Goal: Task Accomplishment & Management: Manage account settings

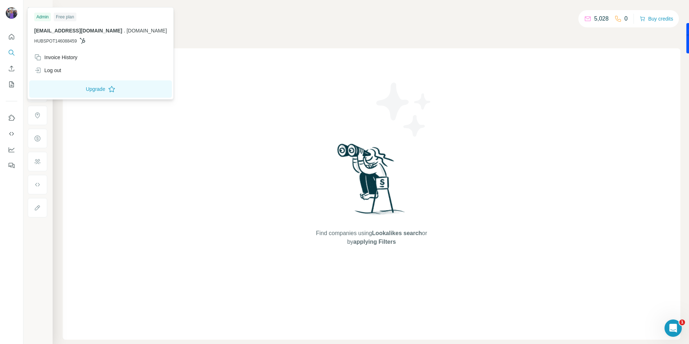
click at [10, 12] on img at bounding box center [12, 13] width 12 height 12
click at [467, 16] on h4 "Search" at bounding box center [372, 14] width 618 height 10
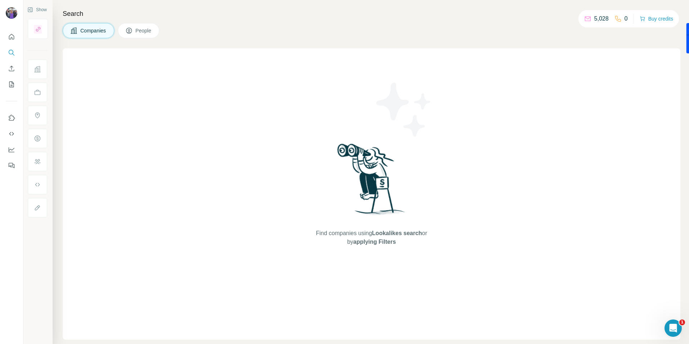
click at [593, 25] on div "5,028 0 Buy credits" at bounding box center [629, 18] width 101 height 17
click at [138, 31] on span "People" at bounding box center [144, 30] width 17 height 7
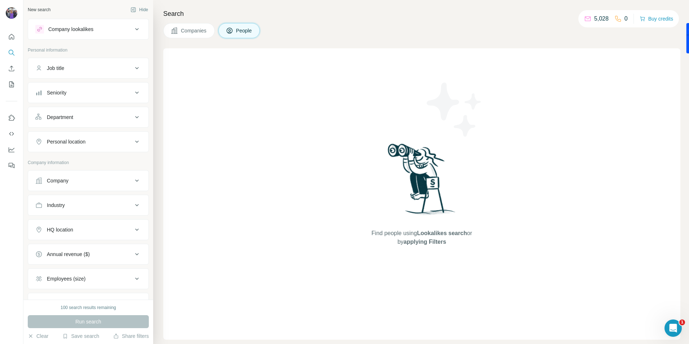
drag, startPoint x: 186, startPoint y: 28, endPoint x: 183, endPoint y: 23, distance: 6.3
click at [187, 28] on span "Companies" at bounding box center [194, 30] width 26 height 7
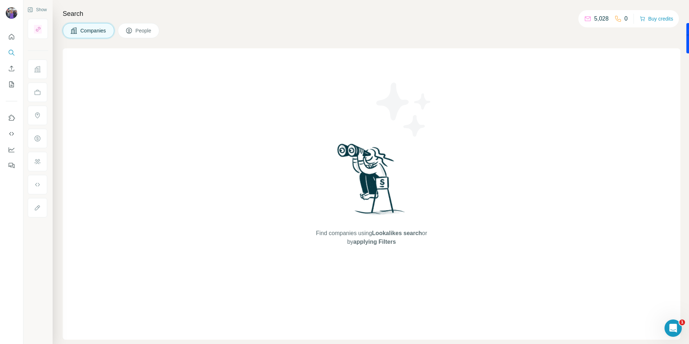
click at [425, 159] on div "Find companies using Lookalikes search or by applying Filters" at bounding box center [372, 193] width 130 height 291
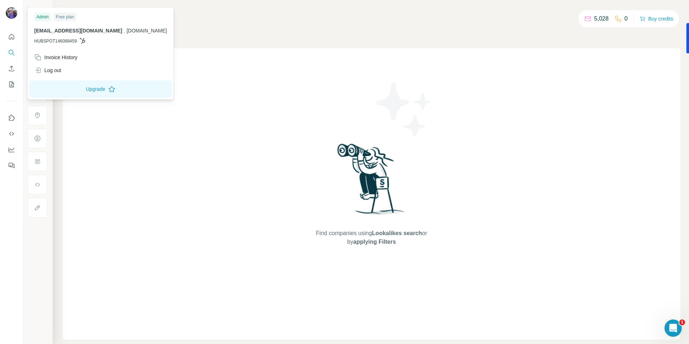
click at [13, 10] on img at bounding box center [12, 13] width 12 height 12
click at [42, 21] on div "Admin" at bounding box center [42, 17] width 17 height 9
click at [50, 31] on span "[EMAIL_ADDRESS][DOMAIN_NAME]" at bounding box center [78, 31] width 88 height 6
click at [51, 36] on div "[EMAIL_ADDRESS][DOMAIN_NAME] . [DOMAIN_NAME] HUBSPOT146088459" at bounding box center [100, 35] width 133 height 17
drag, startPoint x: 52, startPoint y: 36, endPoint x: 58, endPoint y: 50, distance: 15.0
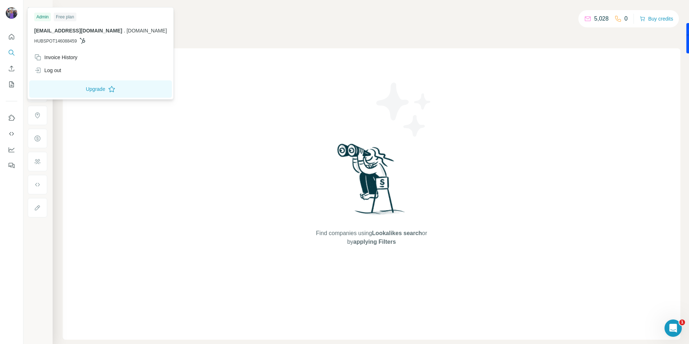
click at [58, 50] on div "Admin Free plan [EMAIL_ADDRESS][DOMAIN_NAME] . [DOMAIN_NAME] HUBSPOT146088459" at bounding box center [100, 30] width 143 height 42
click at [114, 61] on div "Invoice History" at bounding box center [100, 57] width 141 height 13
click at [8, 36] on icon "Quick start" at bounding box center [11, 36] width 7 height 7
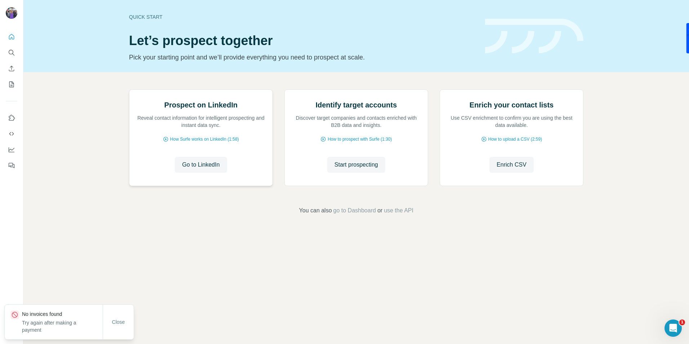
click at [247, 186] on div "Prospect on LinkedIn Reveal contact information for intelligent prospecting and…" at bounding box center [200, 138] width 143 height 96
click at [129, 90] on img at bounding box center [129, 90] width 0 height 0
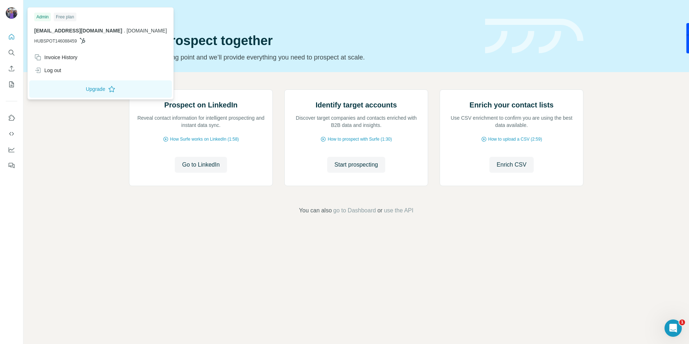
click at [13, 16] on img at bounding box center [12, 13] width 12 height 12
click at [220, 186] on div "Prospect on LinkedIn Reveal contact information for intelligent prospecting and…" at bounding box center [200, 138] width 143 height 96
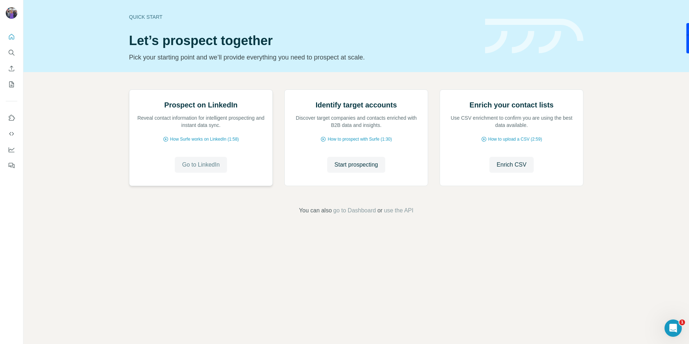
click at [216, 173] on button "Go to LinkedIn" at bounding box center [201, 165] width 52 height 16
click at [365, 215] on span "go to Dashboard" at bounding box center [354, 210] width 43 height 9
click at [359, 215] on span "go to Dashboard" at bounding box center [354, 210] width 43 height 9
